Goal: Find specific page/section

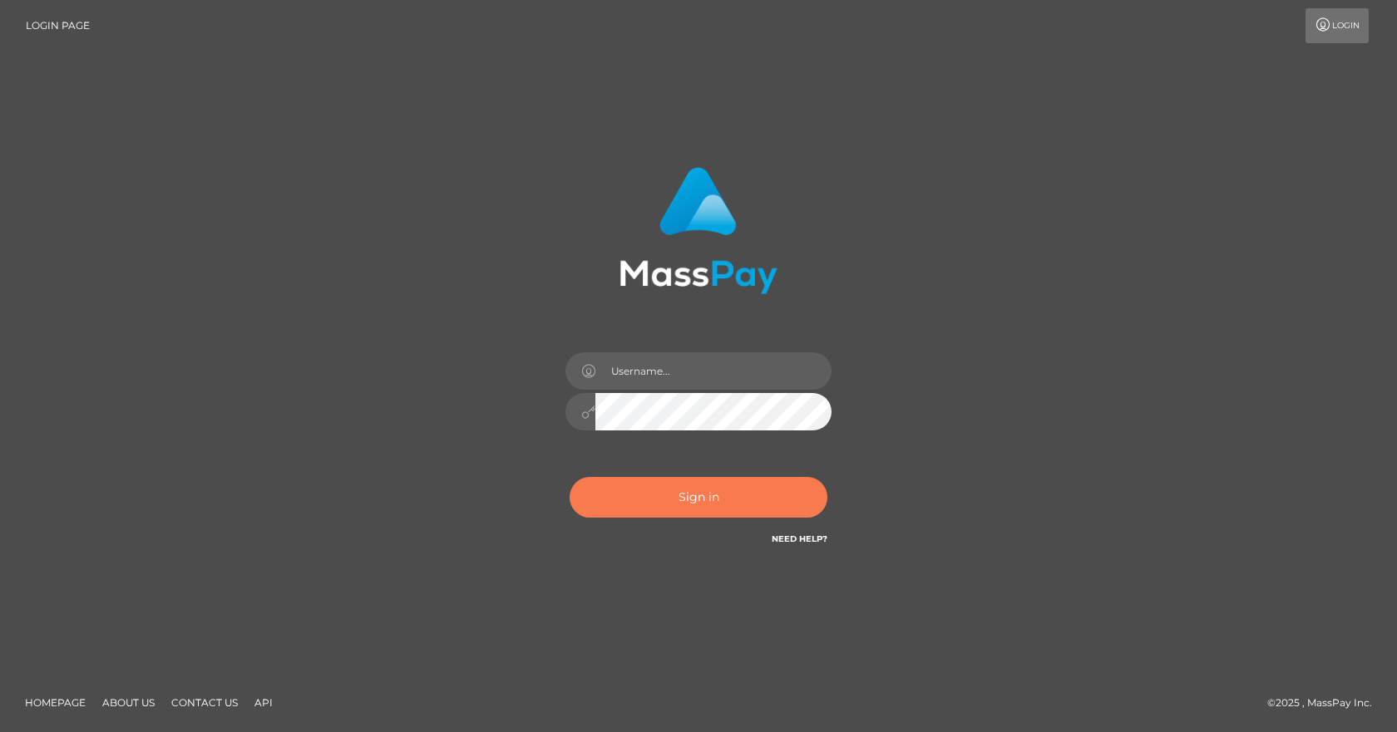
click at [668, 488] on button "Sign in" at bounding box center [699, 497] width 258 height 41
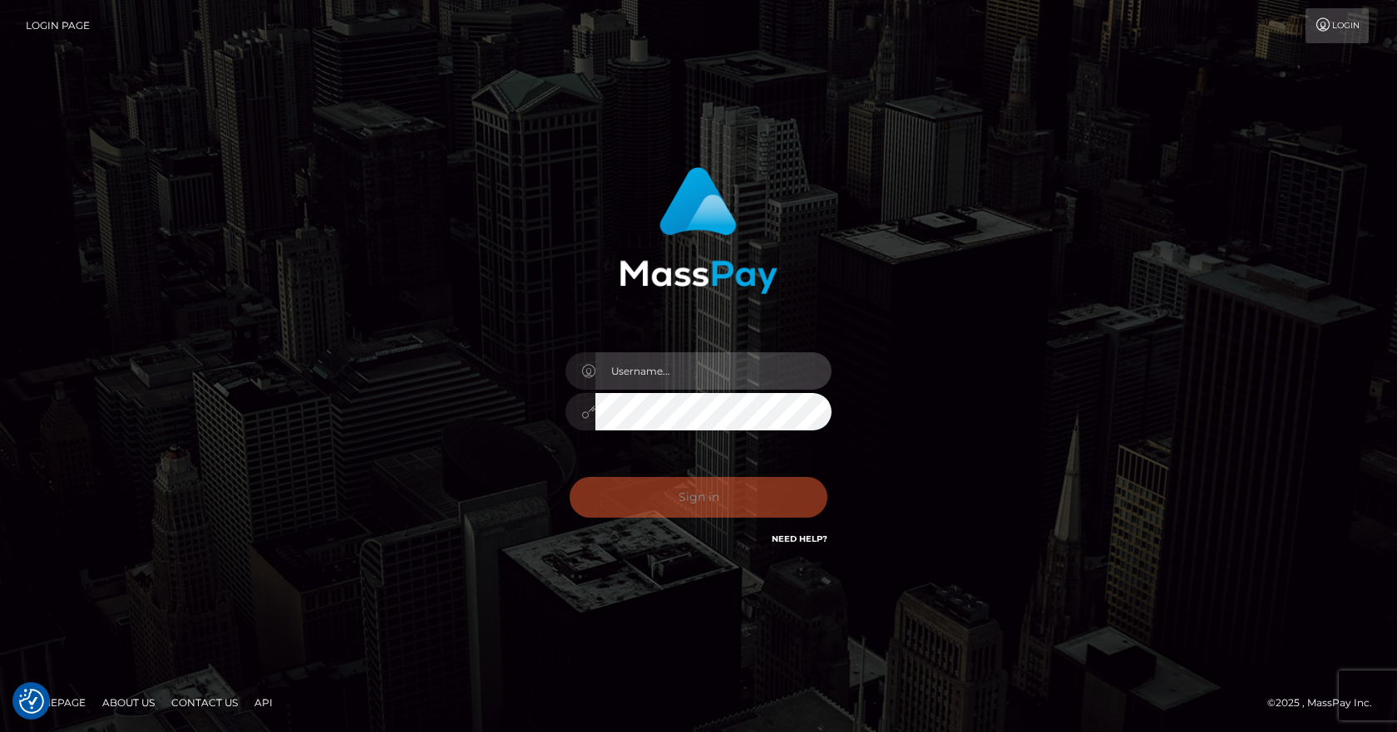
type input "[PERSON_NAME]"
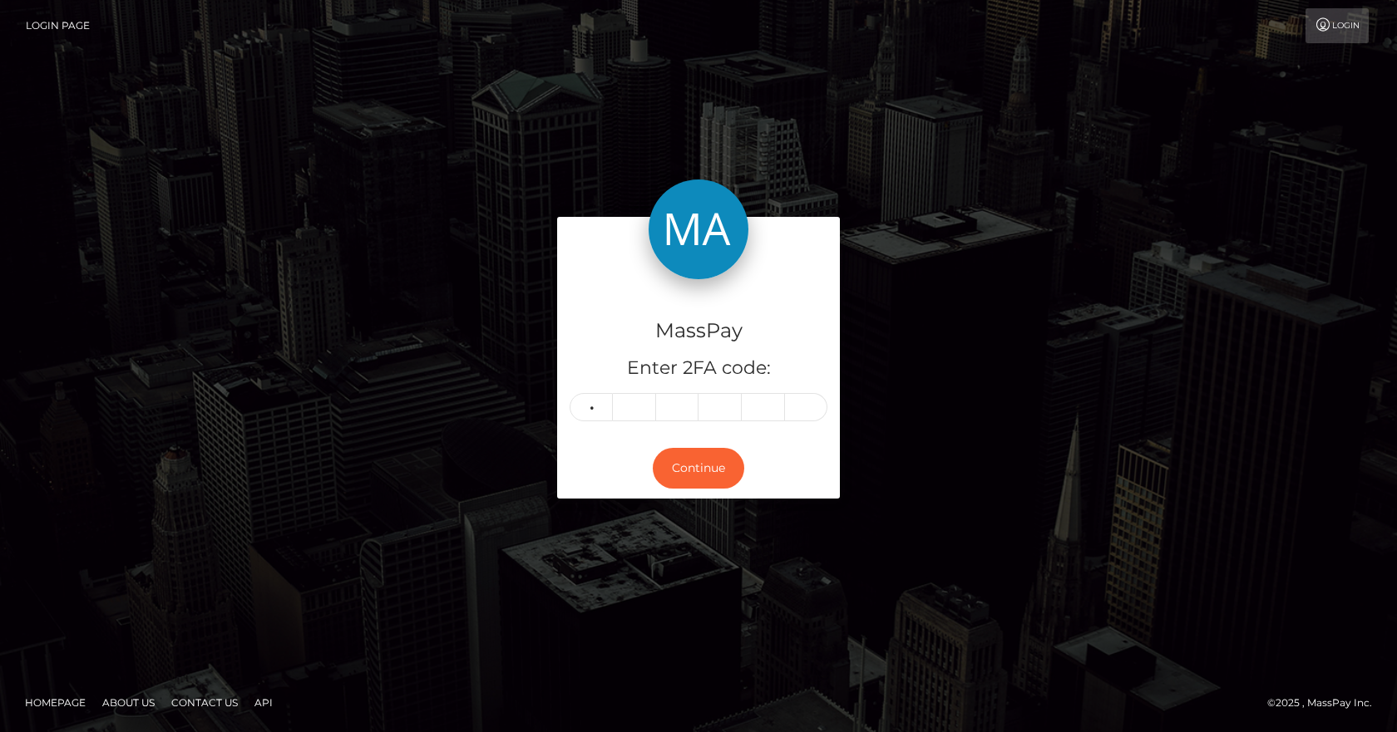
type input "2"
type input "9"
type input "0"
type input "2"
type input "1"
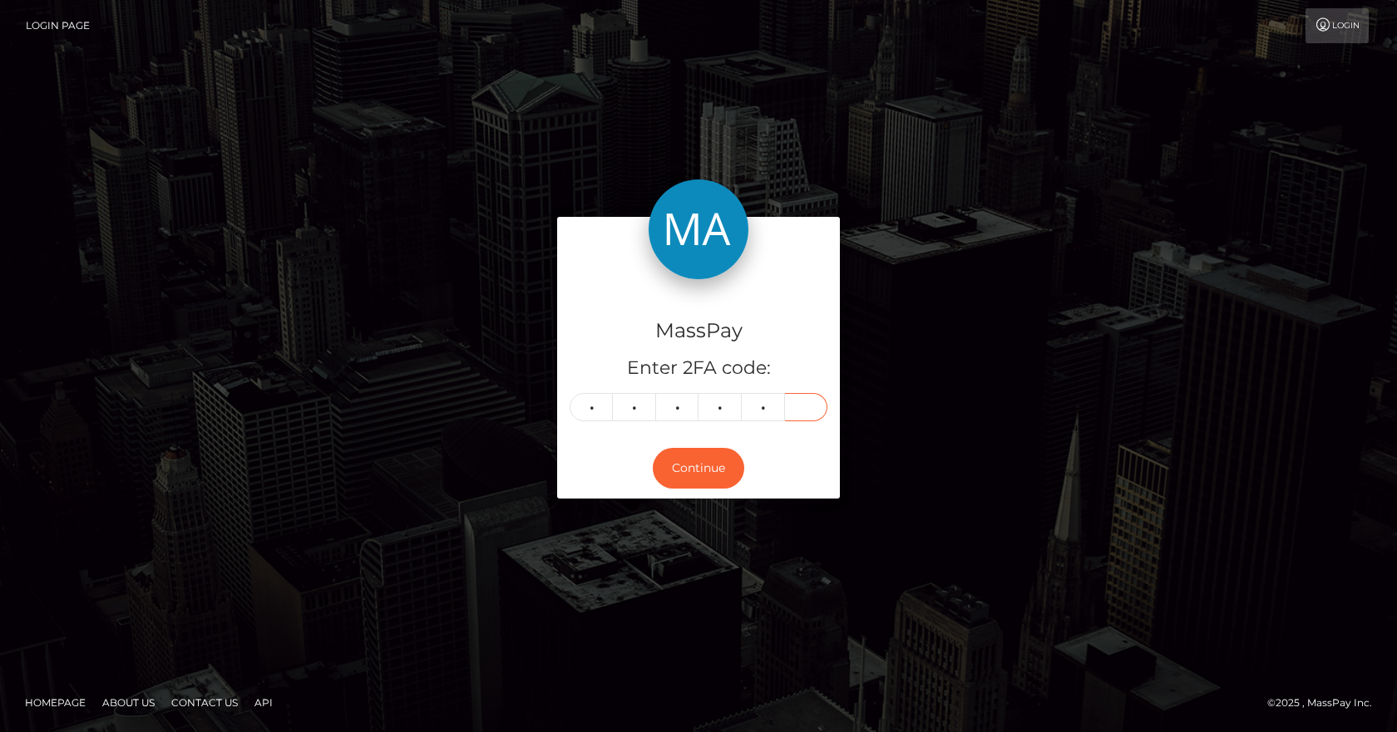
type input "5"
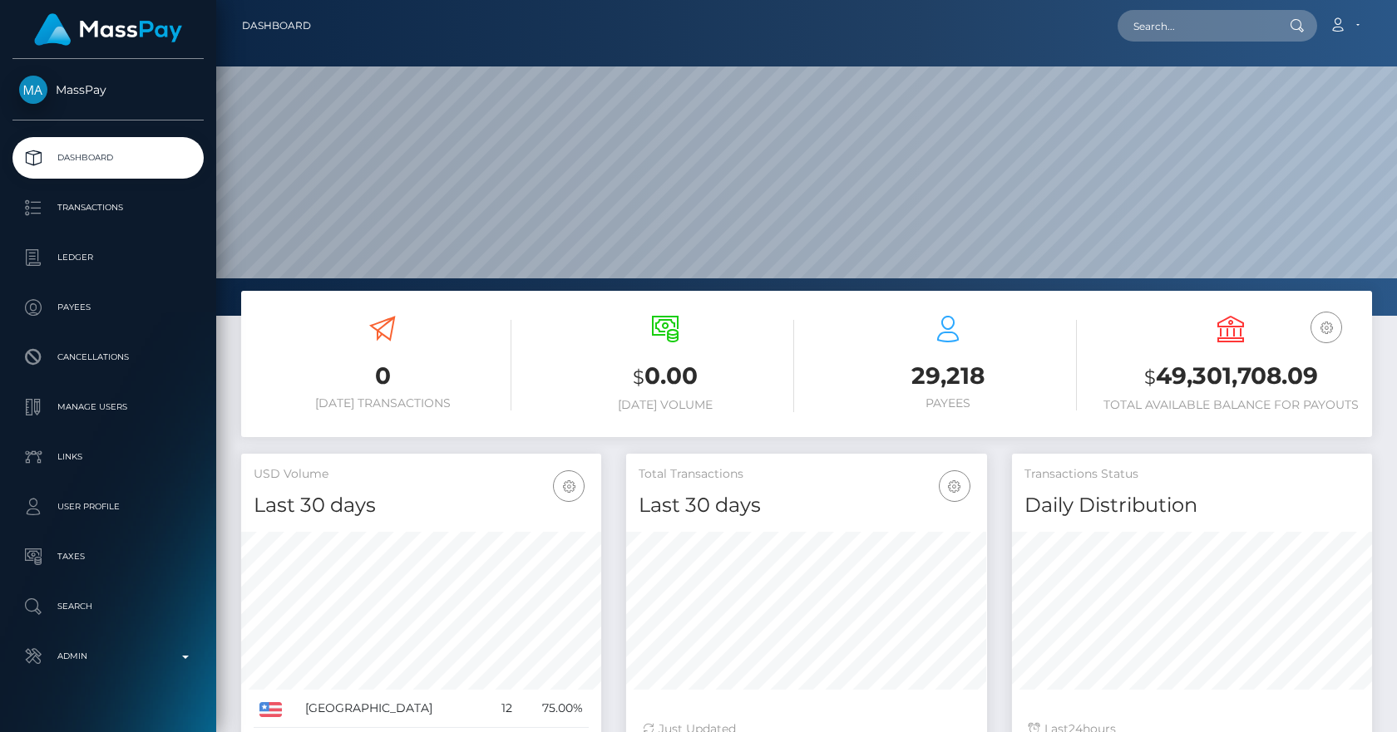
scroll to position [295, 361]
click at [1183, 35] on input "text" at bounding box center [1195, 26] width 156 height 32
paste input "Currently we do not have anything from Veriff to check"
click at [1192, 35] on input "Currently we do not have anything from Veriff to check" at bounding box center [1195, 26] width 156 height 32
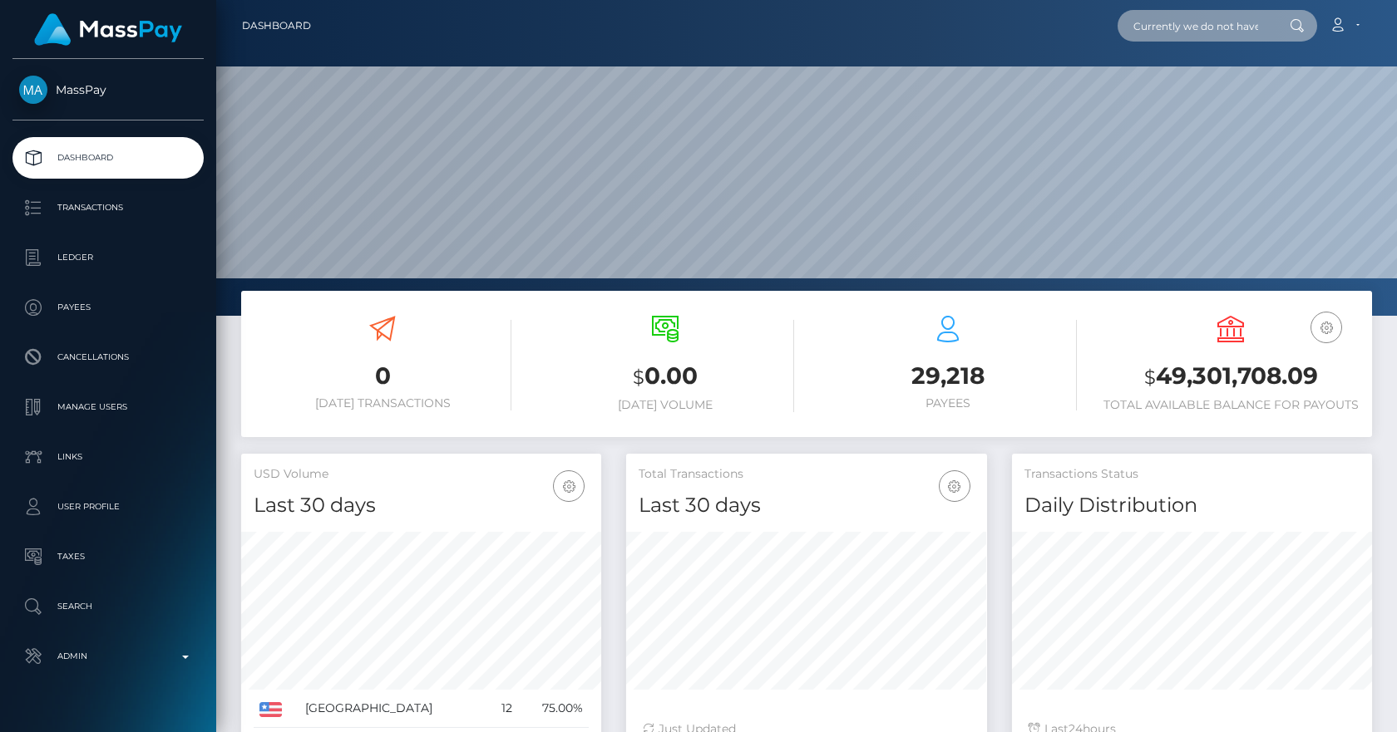
click at [1192, 35] on input "Currently we do not have anything from Veriff to check" at bounding box center [1195, 26] width 156 height 32
paste input "poact_uvw8z5RpvHu"
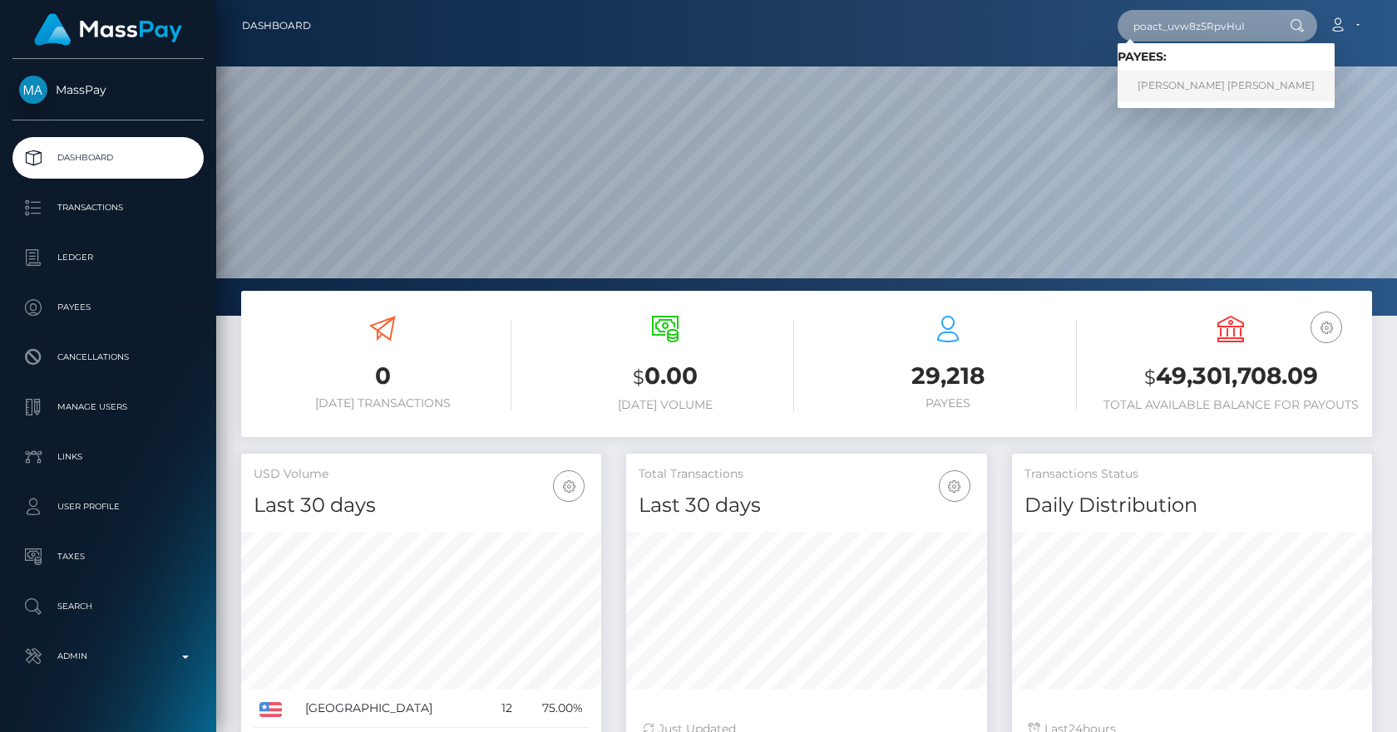
type input "poact_uvw8z5RpvHuI"
click at [1217, 86] on link "AARON TYLER BLEE" at bounding box center [1225, 86] width 217 height 31
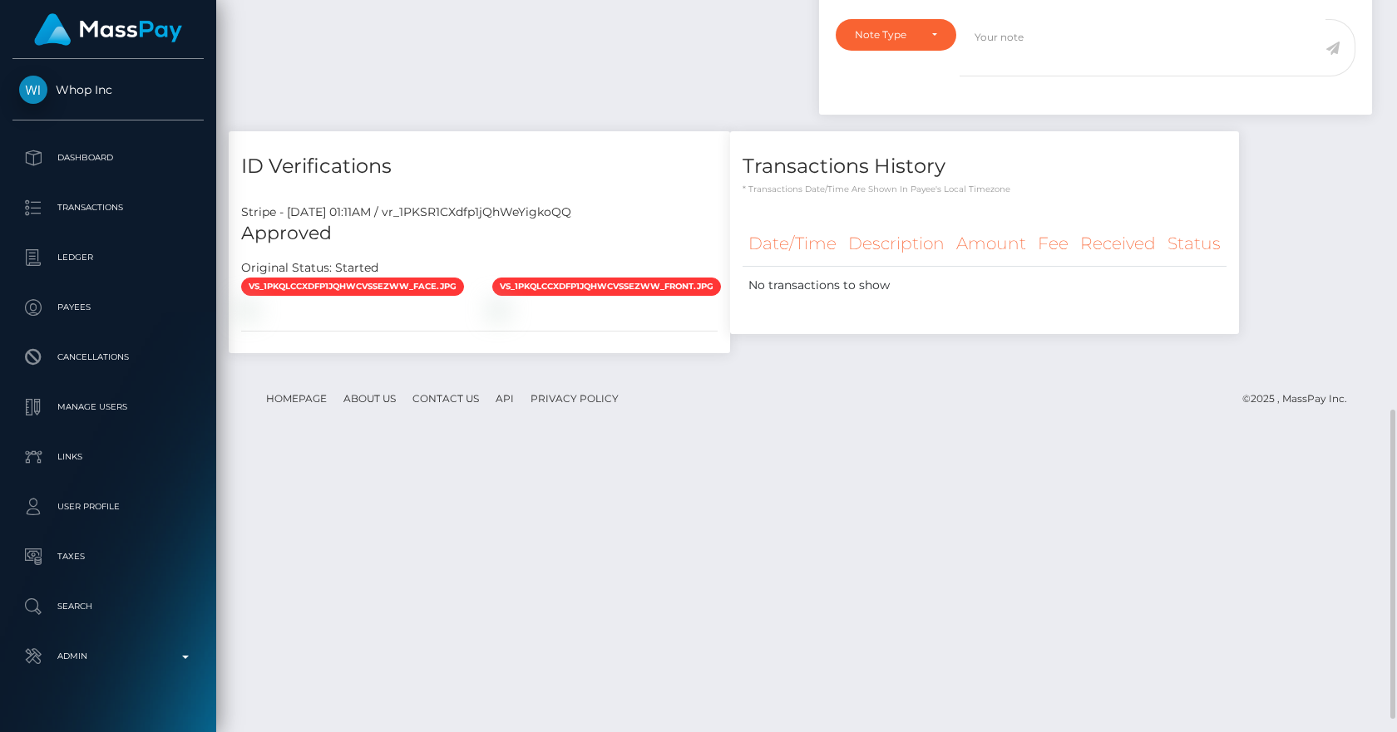
scroll to position [999, 0]
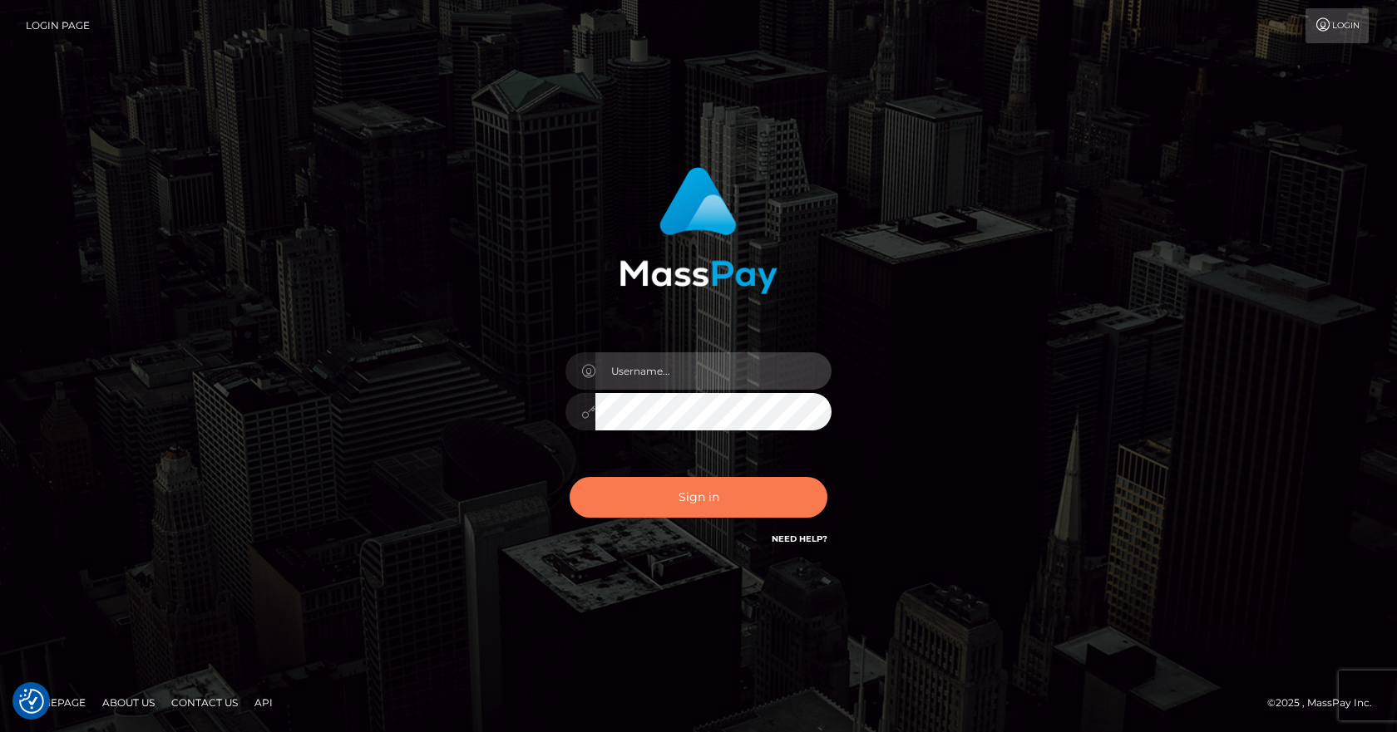
type input "[PERSON_NAME]"
click at [658, 494] on button "Sign in" at bounding box center [699, 497] width 258 height 41
